Goal: Task Accomplishment & Management: Use online tool/utility

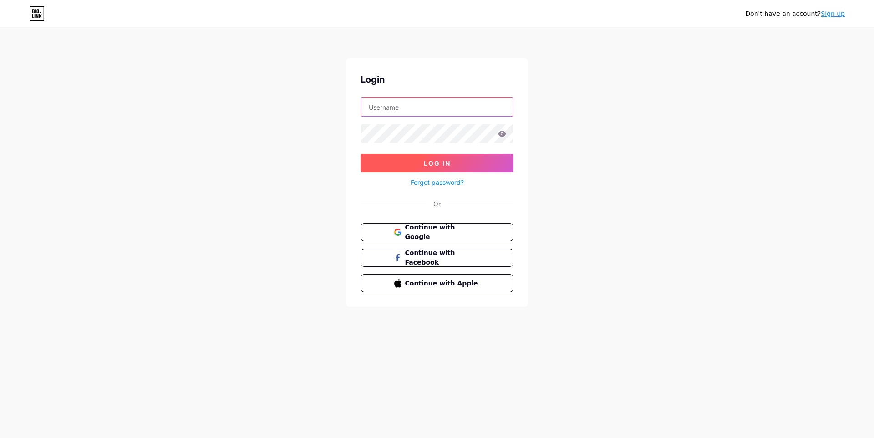
type input "[EMAIL_ADDRESS][DOMAIN_NAME]"
click at [433, 161] on span "Log In" at bounding box center [437, 163] width 27 height 8
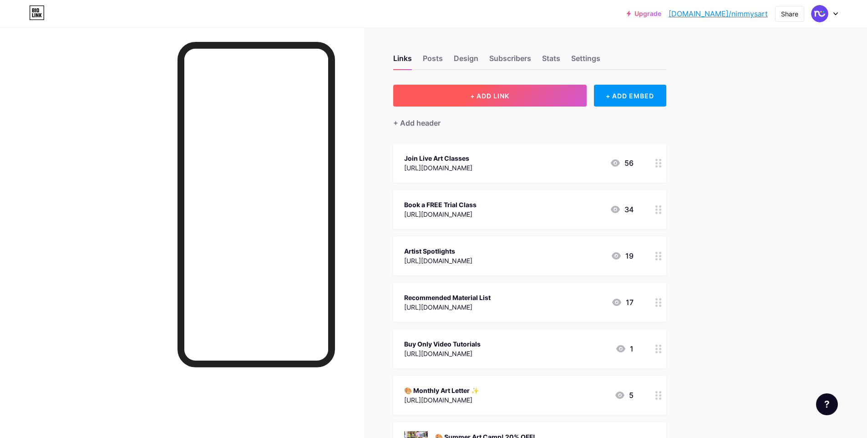
click at [493, 98] on span "+ ADD LINK" at bounding box center [489, 96] width 39 height 8
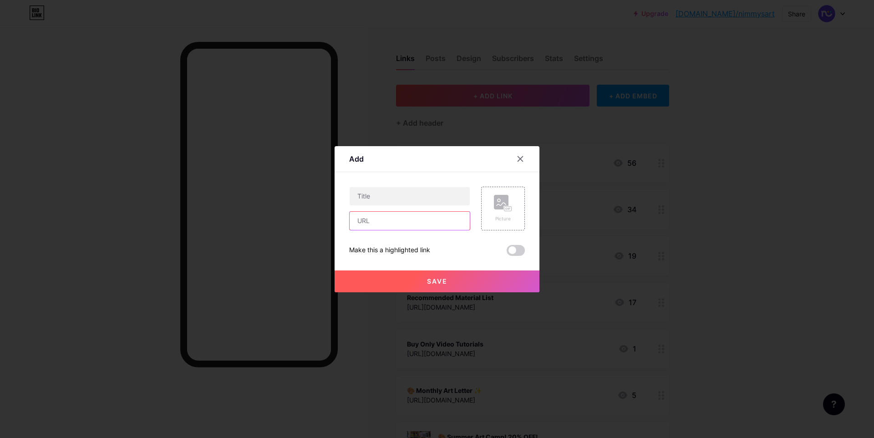
click at [411, 225] on input "text" at bounding box center [410, 221] width 120 height 18
paste input "[URL][DOMAIN_NAME]"
type input "[URL][DOMAIN_NAME]"
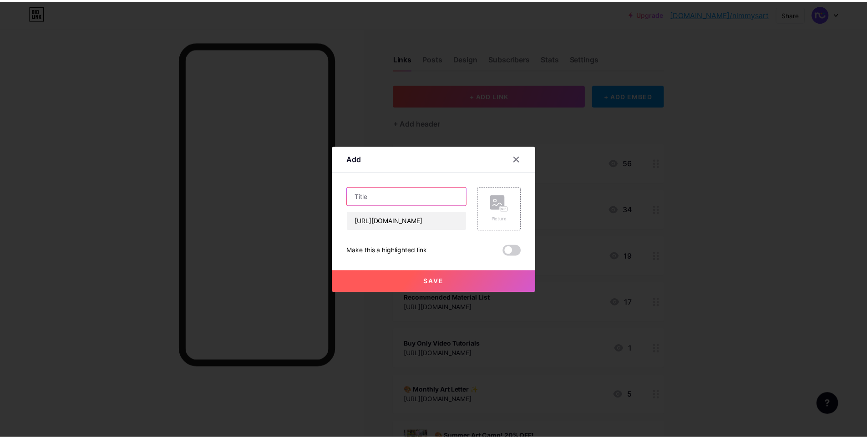
scroll to position [0, 0]
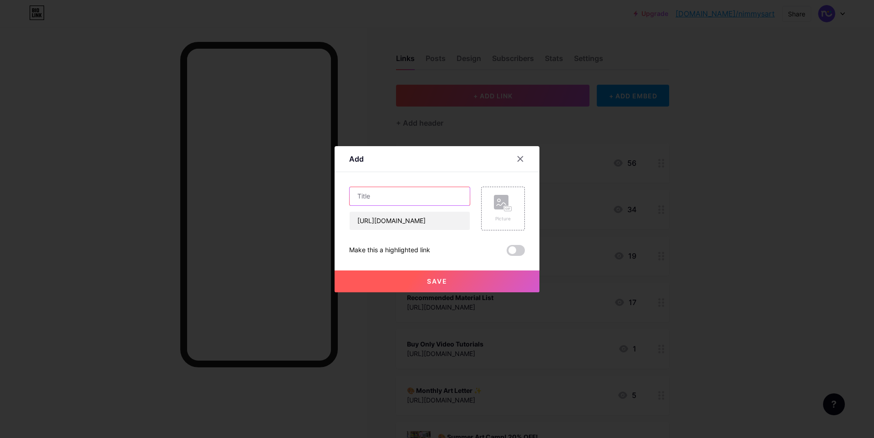
click at [412, 202] on input "text" at bounding box center [410, 196] width 120 height 18
type input "H"
type input "Join [DATE] Art Contest 2025"
click at [508, 250] on span at bounding box center [516, 250] width 18 height 11
click at [507, 253] on input "checkbox" at bounding box center [507, 253] width 0 height 0
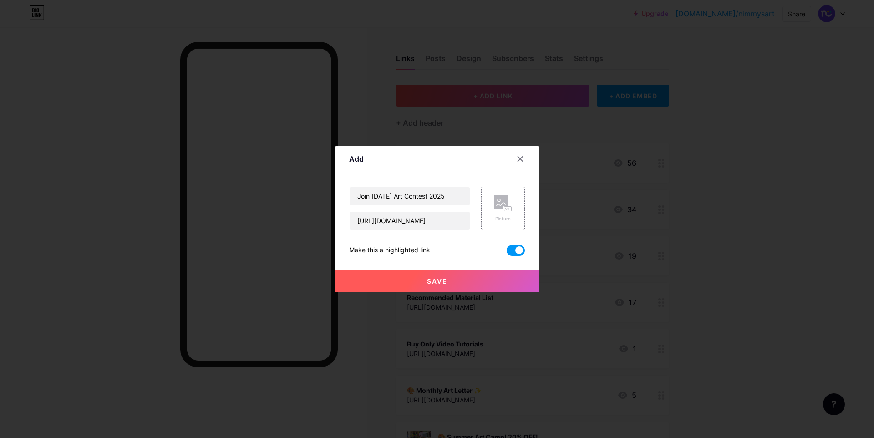
click at [440, 286] on button "Save" at bounding box center [437, 281] width 205 height 22
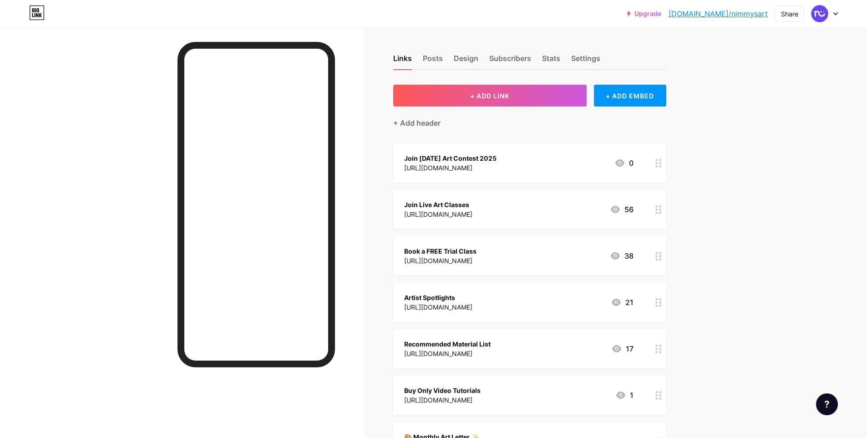
click at [661, 161] on icon at bounding box center [659, 163] width 6 height 9
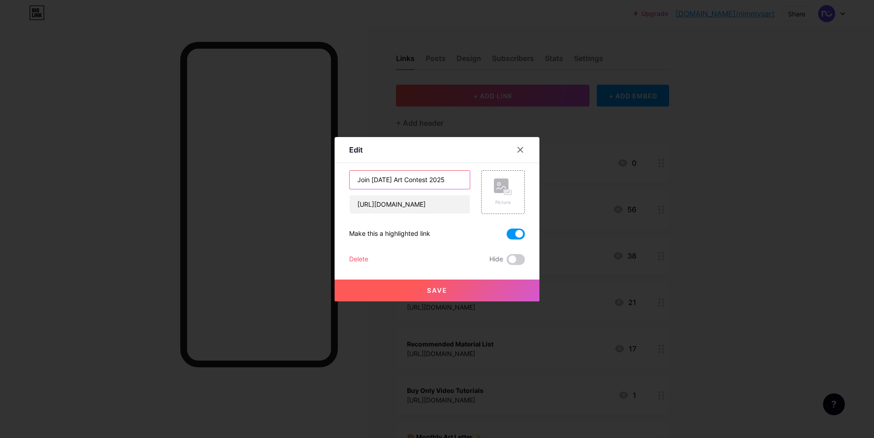
click at [357, 182] on input "Join [DATE] Art Contest 2025" at bounding box center [410, 180] width 120 height 18
type input "🎃 Join [DATE] Art Contest 2025"
click at [422, 295] on button "Save" at bounding box center [437, 291] width 205 height 22
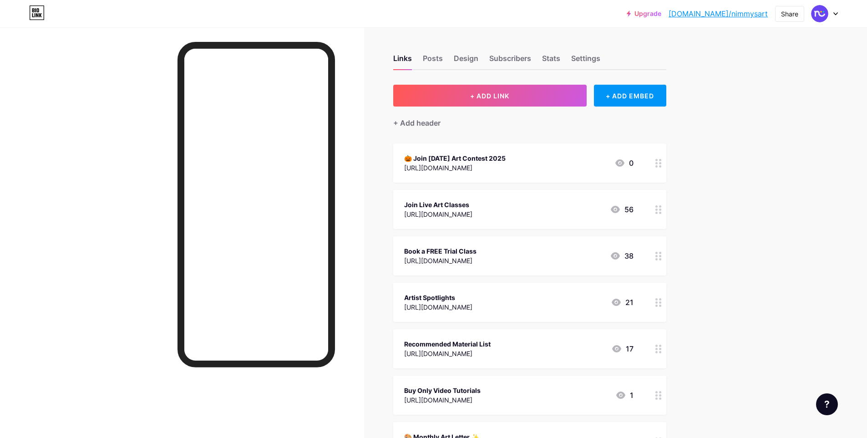
click at [443, 62] on div "Posts" at bounding box center [433, 61] width 20 height 16
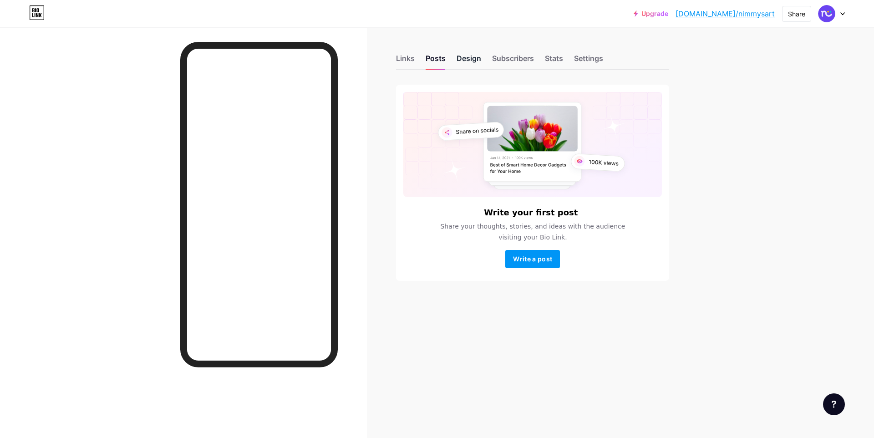
click at [475, 57] on div "Design" at bounding box center [469, 61] width 25 height 16
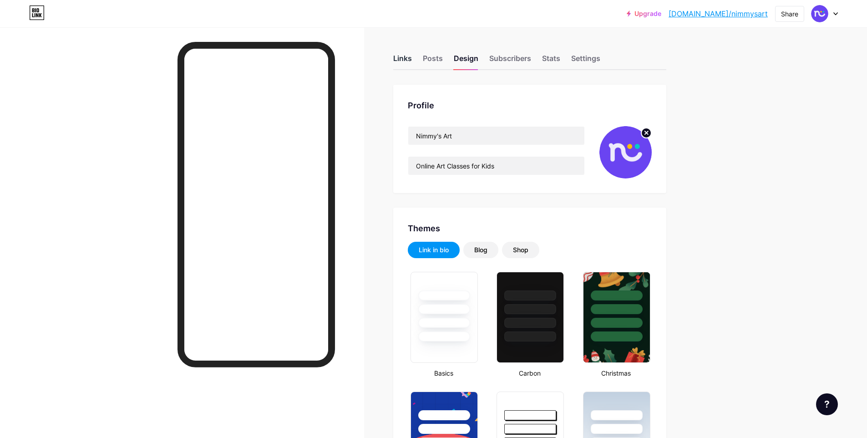
click at [405, 64] on div "Links" at bounding box center [402, 61] width 19 height 16
